Goal: Transaction & Acquisition: Purchase product/service

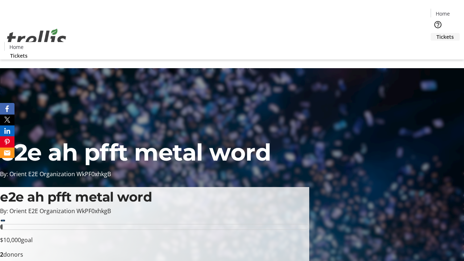
click at [436, 33] on span "Tickets" at bounding box center [444, 37] width 17 height 8
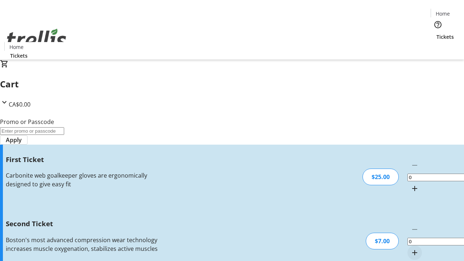
click at [410, 184] on mat-icon "Increment by one" at bounding box center [414, 188] width 9 height 9
type input "1"
click at [410, 248] on mat-icon "Increment by one" at bounding box center [414, 252] width 9 height 9
type input "2"
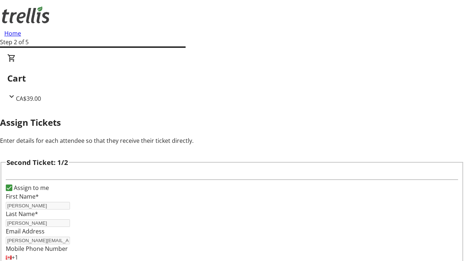
type input "Cale"
type input "[PERSON_NAME]"
type input "[EMAIL_ADDRESS][DOMAIN_NAME]"
